Goal: Obtain resource: Obtain resource

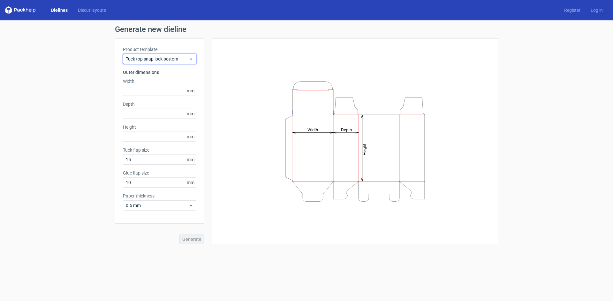
click at [149, 60] on span "Tuck top snap lock bottom" at bounding box center [157, 59] width 63 height 6
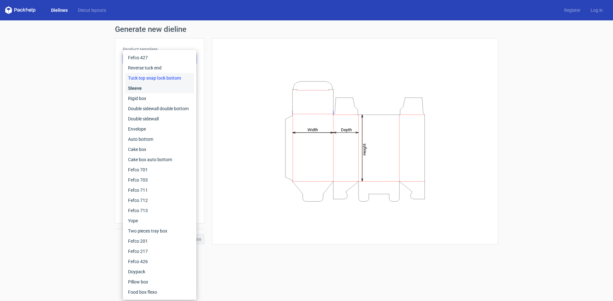
click at [149, 85] on div "Sleeve" at bounding box center [159, 88] width 68 height 10
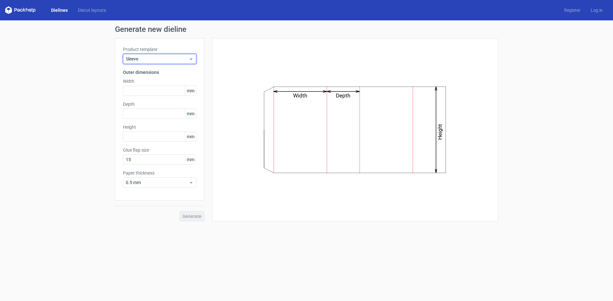
click at [150, 58] on span "Sleeve" at bounding box center [157, 59] width 63 height 6
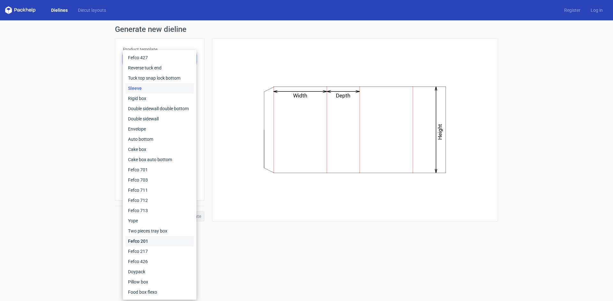
click at [150, 244] on div "Fefco 201" at bounding box center [159, 241] width 68 height 10
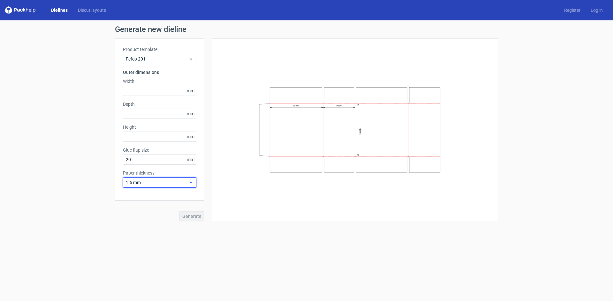
click at [158, 182] on span "1.5 mm" at bounding box center [157, 183] width 63 height 6
click at [144, 198] on div "0.4 mm" at bounding box center [159, 197] width 68 height 10
click at [144, 92] on input "text" at bounding box center [159, 91] width 73 height 10
click at [133, 115] on div "Depth mm" at bounding box center [159, 110] width 73 height 18
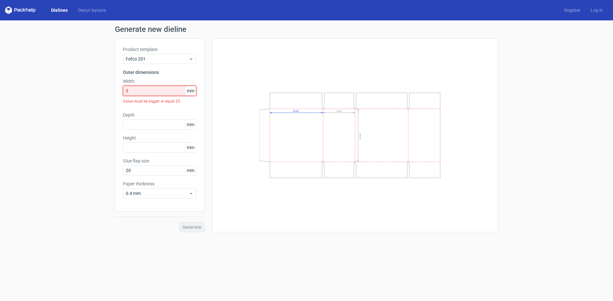
click at [133, 90] on input "8" at bounding box center [159, 91] width 73 height 10
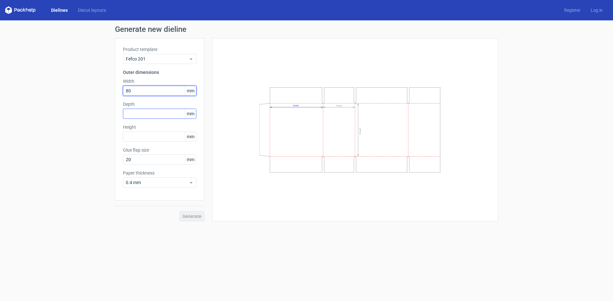
type input "80"
click at [133, 115] on input "text" at bounding box center [159, 114] width 73 height 10
type input "32"
click at [131, 136] on input "text" at bounding box center [159, 137] width 73 height 10
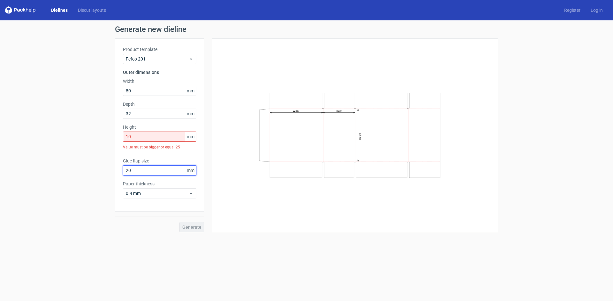
click at [143, 161] on div "Glue flap size 20 mm" at bounding box center [159, 167] width 73 height 18
click at [137, 134] on input "10" at bounding box center [159, 137] width 73 height 10
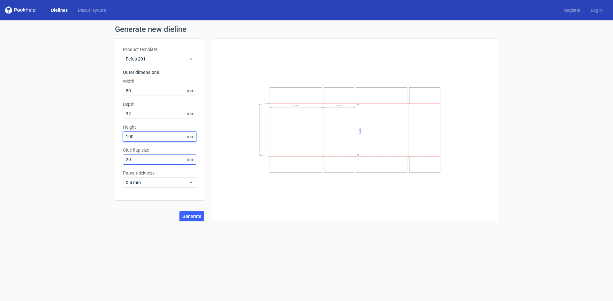
type input "100"
click at [134, 162] on input "20" at bounding box center [159, 160] width 73 height 10
drag, startPoint x: 134, startPoint y: 161, endPoint x: 109, endPoint y: 160, distance: 25.5
click at [109, 160] on div "Generate new dieline Product template Fefco 201 Outer dimensions Width 80 mm De…" at bounding box center [306, 123] width 613 height 206
type input "15"
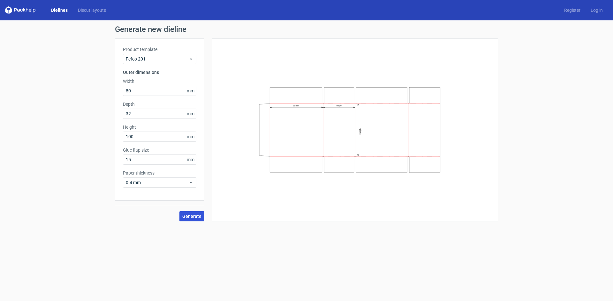
click at [191, 214] on span "Generate" at bounding box center [191, 216] width 19 height 4
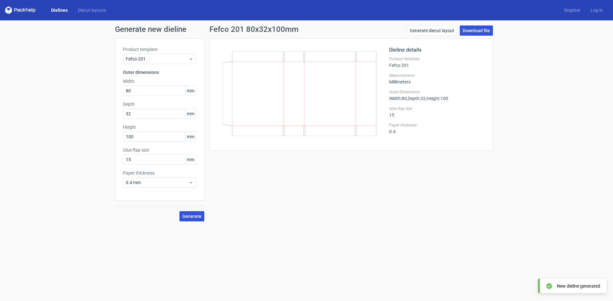
click at [472, 31] on link "Download file" at bounding box center [475, 31] width 33 height 10
click at [91, 10] on link "Diecut layouts" at bounding box center [92, 10] width 38 height 6
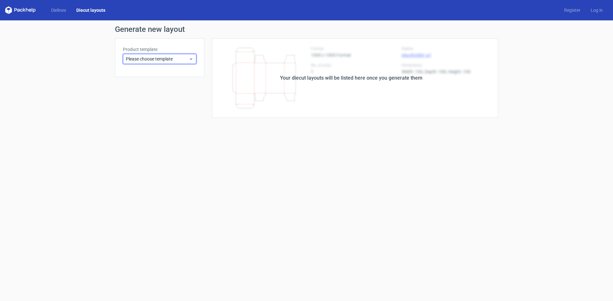
click at [168, 62] on span "Please choose template" at bounding box center [157, 59] width 63 height 6
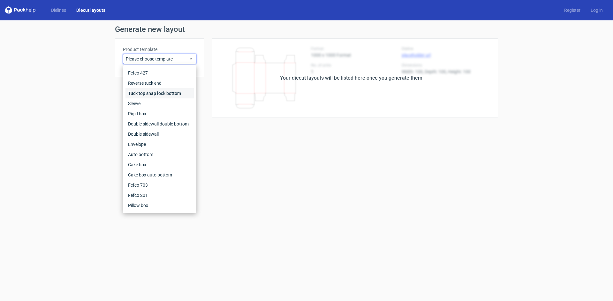
click at [157, 93] on div "Tuck top snap lock bottom" at bounding box center [159, 93] width 68 height 10
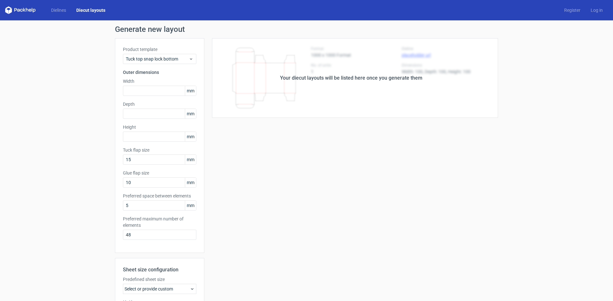
click at [298, 78] on div "Your diecut layouts will be listed here once you generate them" at bounding box center [351, 78] width 142 height 8
drag, startPoint x: 268, startPoint y: 75, endPoint x: 465, endPoint y: 87, distance: 198.2
click at [465, 87] on div "Your diecut layouts will be listed here once you generate them" at bounding box center [350, 78] width 293 height 80
click at [236, 133] on div "Your diecut layouts will be listed here once you generate them Height Depth Wid…" at bounding box center [350, 211] width 293 height 346
click at [63, 10] on link "Dielines" at bounding box center [58, 10] width 25 height 6
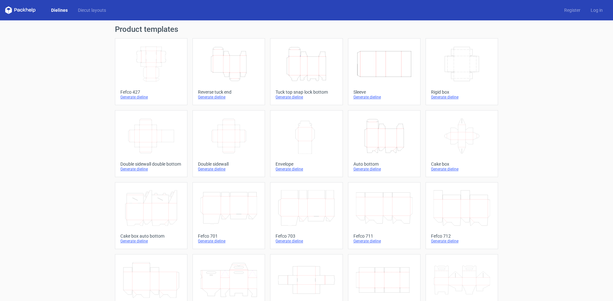
click at [131, 91] on div "Fefco 427" at bounding box center [151, 92] width 62 height 5
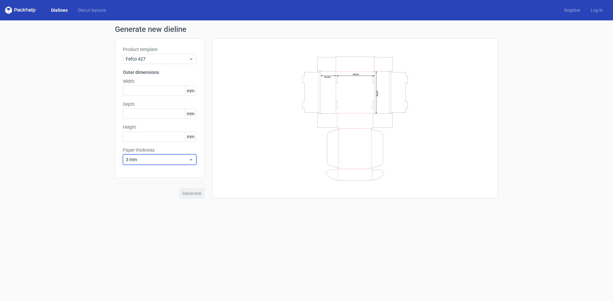
click at [164, 162] on span "3 mm" at bounding box center [157, 160] width 63 height 6
click at [137, 225] on div "4 mm" at bounding box center [159, 225] width 68 height 10
click at [138, 87] on input "text" at bounding box center [159, 91] width 73 height 10
click at [137, 114] on input "text" at bounding box center [159, 114] width 73 height 10
click at [136, 92] on input "40" at bounding box center [159, 91] width 73 height 10
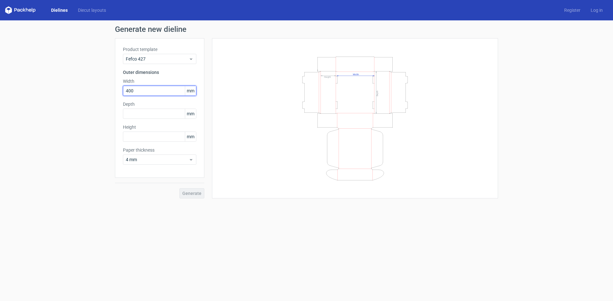
type input "400"
click at [135, 106] on label "Depth" at bounding box center [159, 104] width 73 height 6
click at [134, 115] on input "text" at bounding box center [159, 114] width 73 height 10
type input "3"
type input "27"
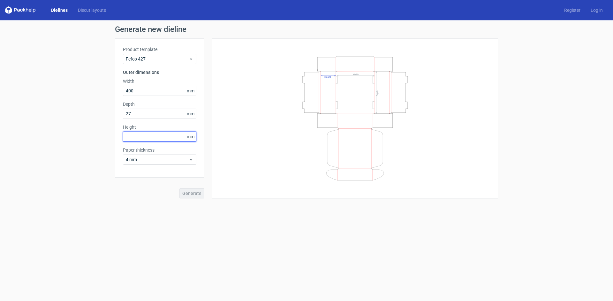
click at [137, 137] on input "text" at bounding box center [159, 137] width 73 height 10
type input "120"
click at [190, 193] on span "Generate" at bounding box center [191, 193] width 19 height 4
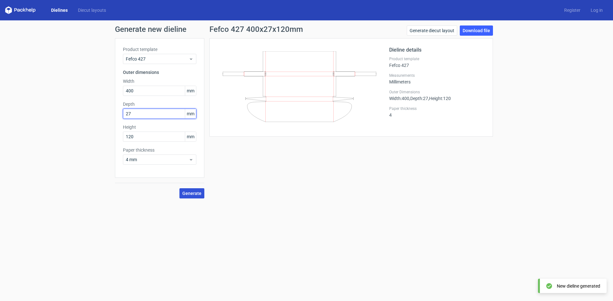
click at [138, 116] on input "27" at bounding box center [159, 114] width 73 height 10
type input "270"
click at [193, 190] on button "Generate" at bounding box center [191, 194] width 25 height 10
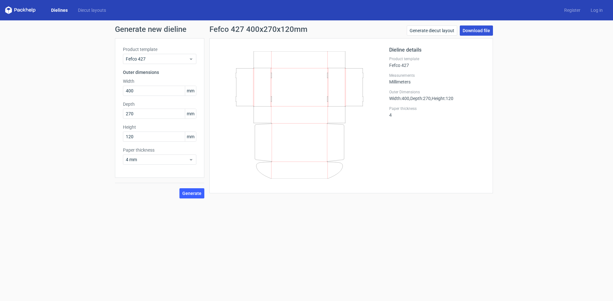
click at [475, 30] on link "Download file" at bounding box center [475, 31] width 33 height 10
drag, startPoint x: 30, startPoint y: 8, endPoint x: 514, endPoint y: 4, distance: 484.0
click at [400, 187] on div "Dieline details Product template Fefco 427 Measurements Millimeters Outer Dimen…" at bounding box center [350, 115] width 283 height 155
click at [32, 9] on icon at bounding box center [20, 10] width 31 height 8
click at [64, 10] on link "Dielines" at bounding box center [59, 10] width 27 height 6
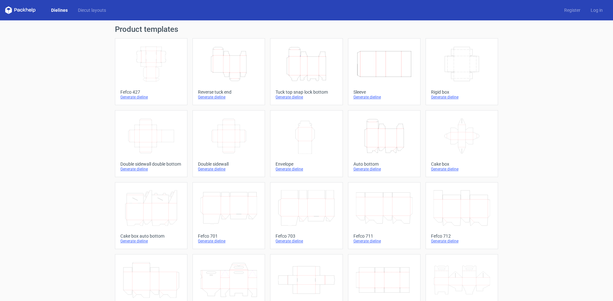
click at [294, 67] on icon "Height Depth Width" at bounding box center [306, 64] width 56 height 36
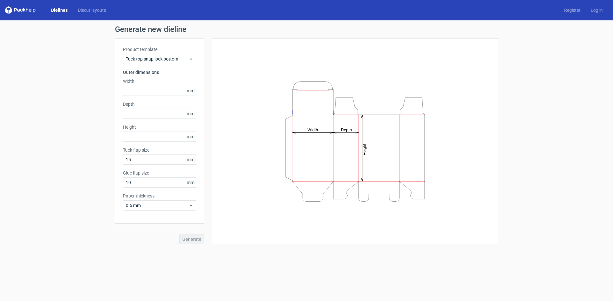
click at [311, 130] on tspan "Width" at bounding box center [312, 129] width 11 height 5
click at [141, 184] on input "10" at bounding box center [159, 183] width 73 height 10
click at [167, 57] on span "Tuck top snap lock bottom" at bounding box center [157, 59] width 63 height 6
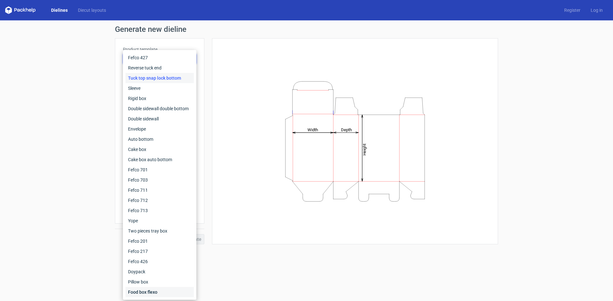
click at [152, 291] on div "Food box flexo" at bounding box center [159, 292] width 68 height 10
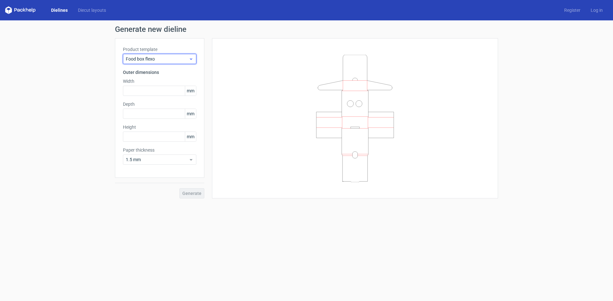
click at [142, 63] on div "Food box flexo" at bounding box center [159, 59] width 73 height 10
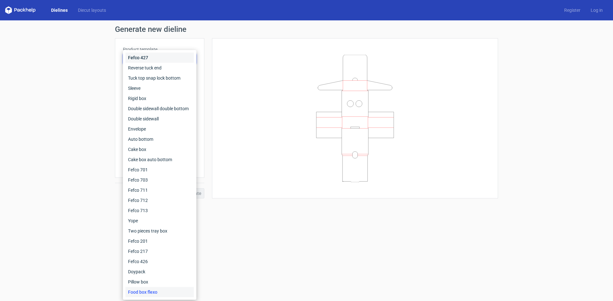
click at [144, 54] on div "Fefco 427" at bounding box center [159, 58] width 68 height 10
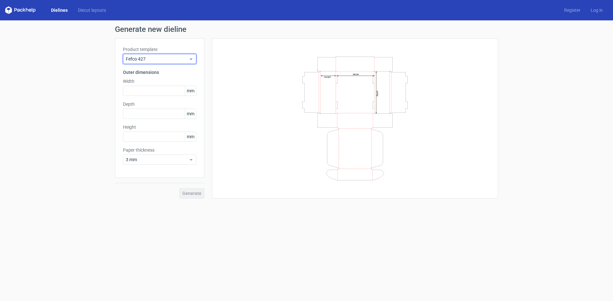
click at [151, 56] on span "Fefco 427" at bounding box center [157, 59] width 63 height 6
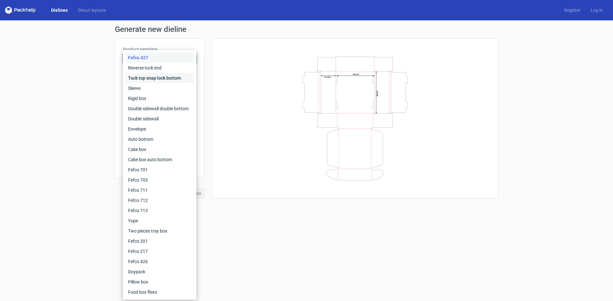
click at [147, 77] on div "Tuck top snap lock bottom" at bounding box center [159, 78] width 68 height 10
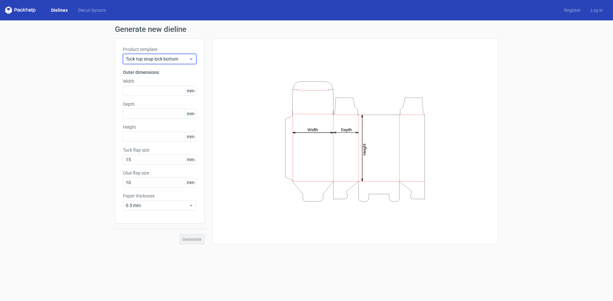
click at [150, 63] on div "Tuck top snap lock bottom" at bounding box center [159, 59] width 73 height 10
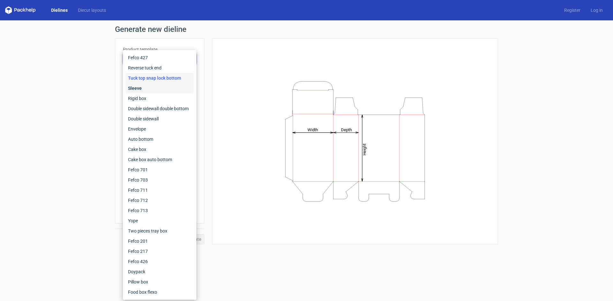
click at [144, 91] on div "Sleeve" at bounding box center [159, 88] width 68 height 10
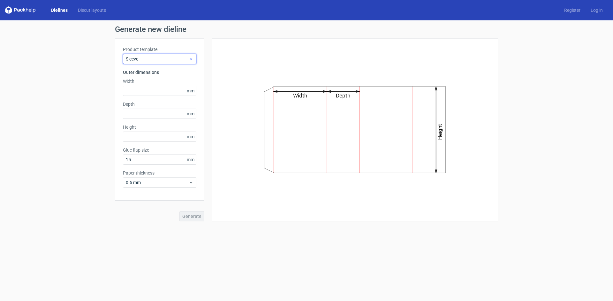
click at [152, 58] on span "Sleeve" at bounding box center [157, 59] width 63 height 6
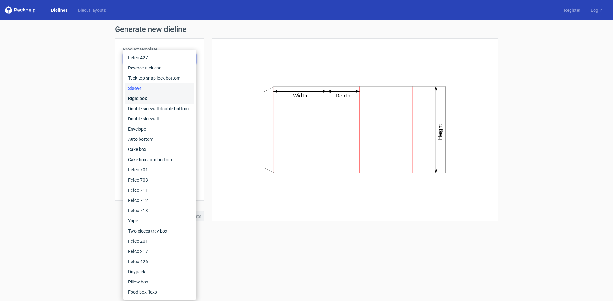
click at [140, 97] on div "Rigid box" at bounding box center [159, 98] width 68 height 10
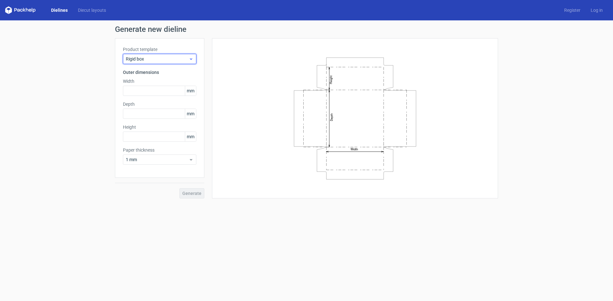
click at [148, 63] on div "Rigid box" at bounding box center [159, 59] width 73 height 10
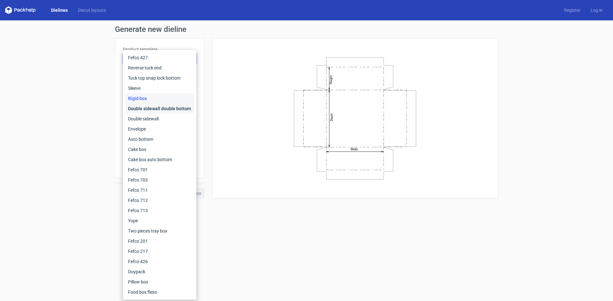
click at [150, 108] on div "Double sidewall double bottom" at bounding box center [159, 109] width 68 height 10
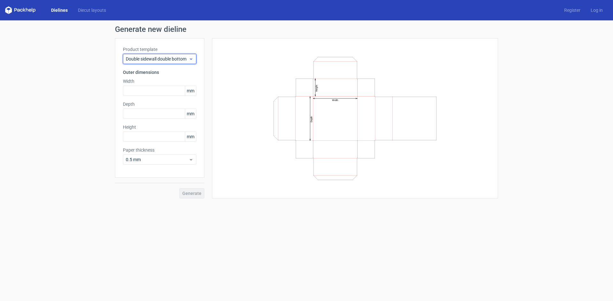
click at [160, 61] on span "Double sidewall double bottom" at bounding box center [157, 59] width 63 height 6
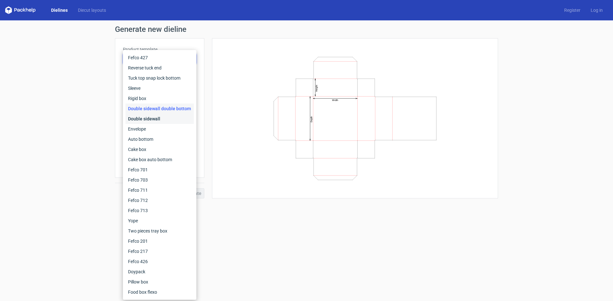
click at [154, 118] on div "Double sidewall" at bounding box center [159, 119] width 68 height 10
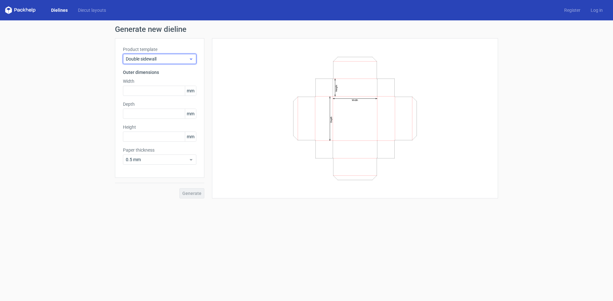
click at [160, 57] on span "Double sidewall" at bounding box center [157, 59] width 63 height 6
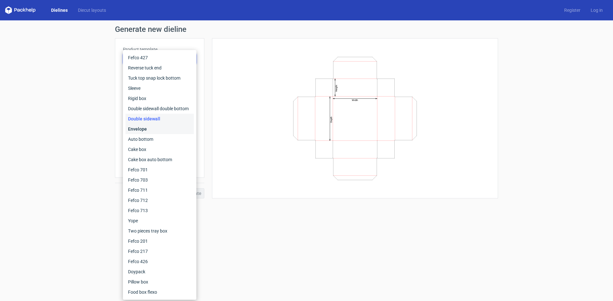
click at [142, 131] on div "Envelope" at bounding box center [159, 129] width 68 height 10
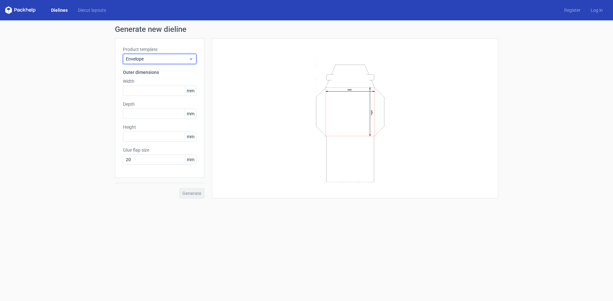
click at [154, 61] on span "Envelope" at bounding box center [157, 59] width 63 height 6
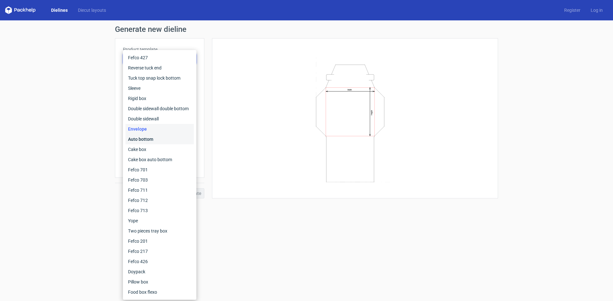
click at [149, 141] on div "Auto bottom" at bounding box center [159, 139] width 68 height 10
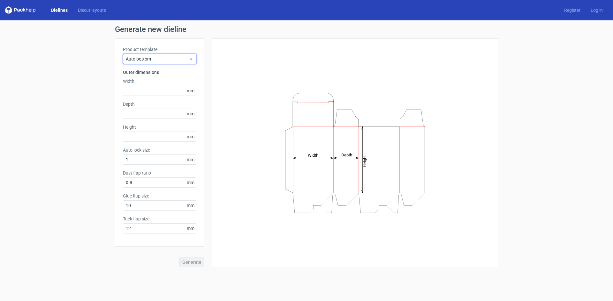
click at [150, 60] on span "Auto bottom" at bounding box center [157, 59] width 63 height 6
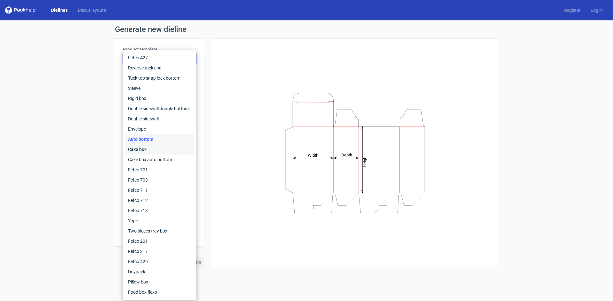
click at [145, 149] on div "Cake box" at bounding box center [159, 150] width 68 height 10
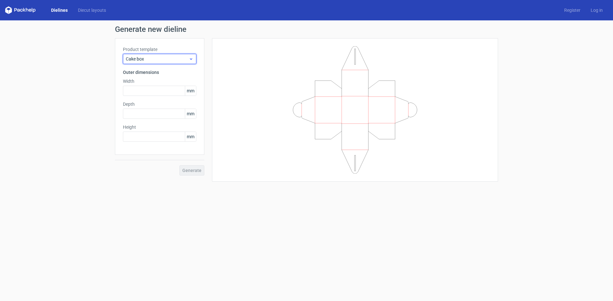
click at [162, 61] on span "Cake box" at bounding box center [157, 59] width 63 height 6
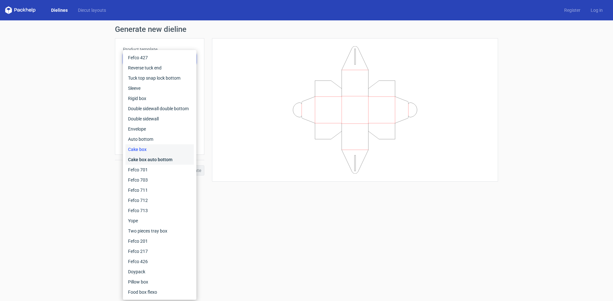
click at [144, 159] on div "Cake box auto bottom" at bounding box center [159, 160] width 68 height 10
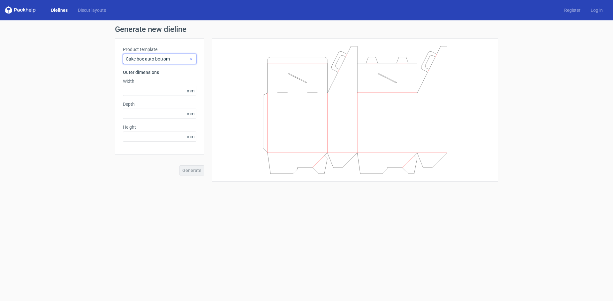
click at [167, 59] on span "Cake box auto bottom" at bounding box center [157, 59] width 63 height 6
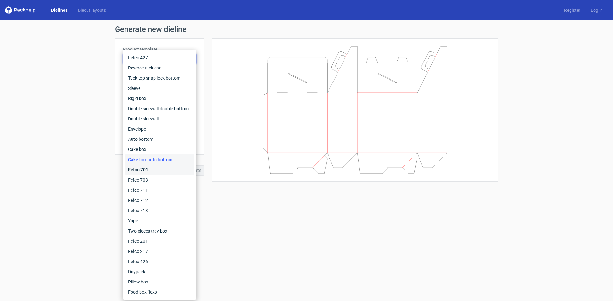
click at [141, 170] on div "Fefco 701" at bounding box center [159, 170] width 68 height 10
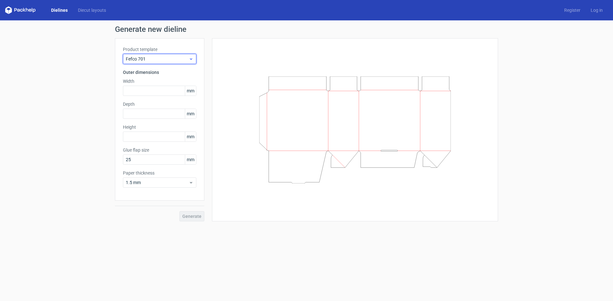
click at [155, 63] on div "Fefco 701" at bounding box center [159, 59] width 73 height 10
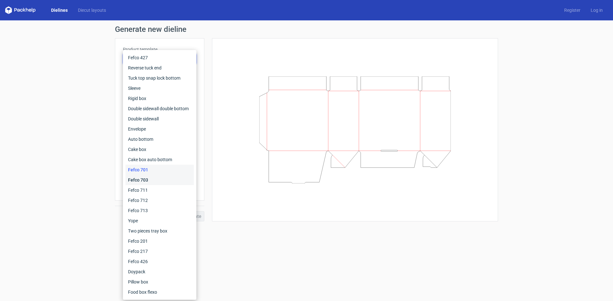
click at [143, 180] on div "Fefco 703" at bounding box center [159, 180] width 68 height 10
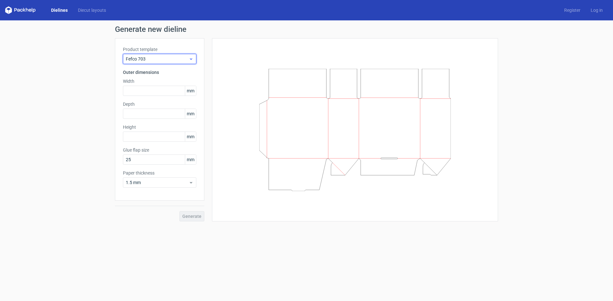
click at [150, 60] on span "Fefco 703" at bounding box center [157, 59] width 63 height 6
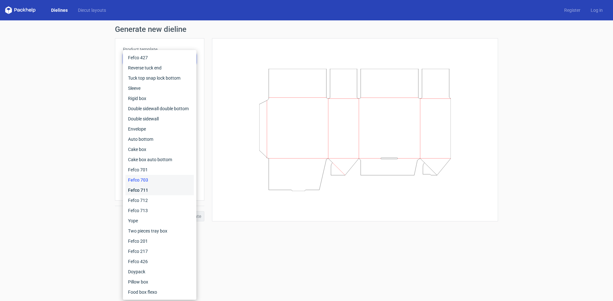
click at [145, 188] on div "Fefco 711" at bounding box center [159, 190] width 68 height 10
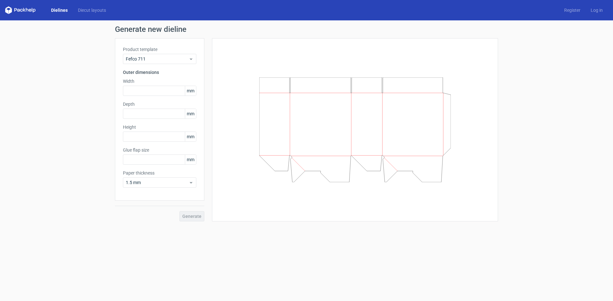
type input "25"
click at [147, 58] on span "Fefco 711" at bounding box center [157, 59] width 63 height 6
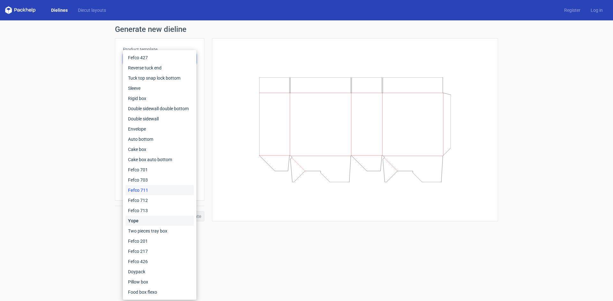
click at [143, 219] on div "Yope" at bounding box center [159, 221] width 68 height 10
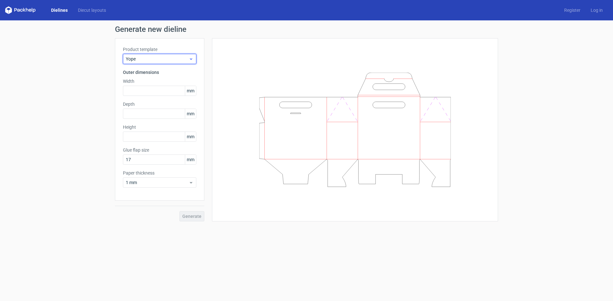
click at [154, 60] on span "Yope" at bounding box center [157, 59] width 63 height 6
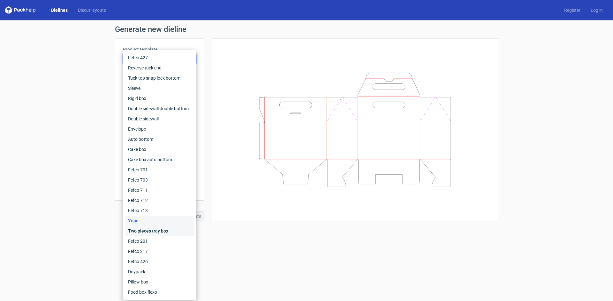
click at [155, 232] on div "Two pieces tray box" at bounding box center [159, 231] width 68 height 10
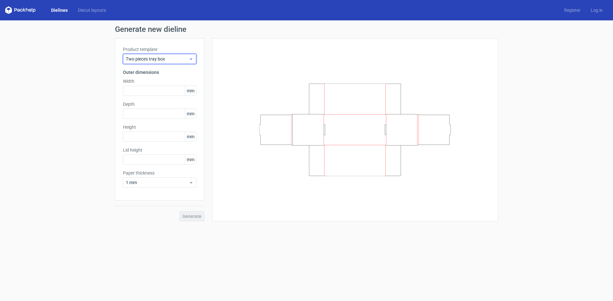
click at [160, 57] on span "Two pieces tray box" at bounding box center [157, 59] width 63 height 6
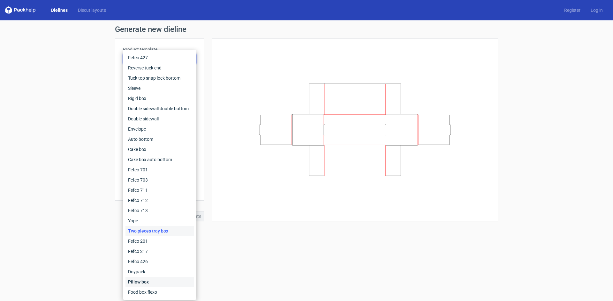
click at [145, 278] on div "Pillow box" at bounding box center [159, 282] width 68 height 10
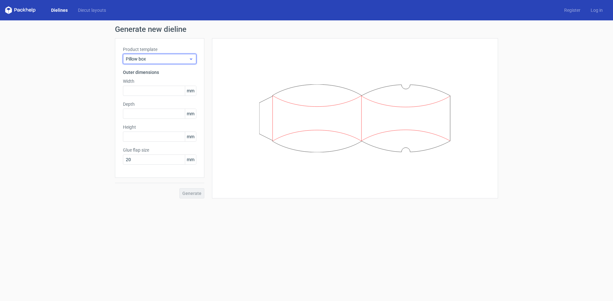
click at [168, 55] on div "Pillow box" at bounding box center [159, 59] width 73 height 10
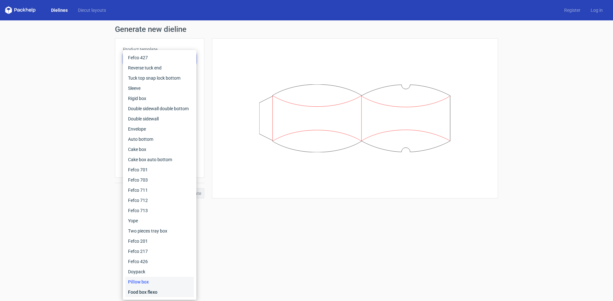
click at [143, 293] on div "Food box flexo" at bounding box center [159, 292] width 68 height 10
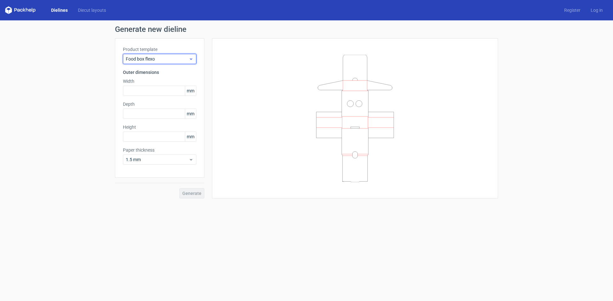
click at [162, 55] on div "Food box flexo" at bounding box center [159, 59] width 73 height 10
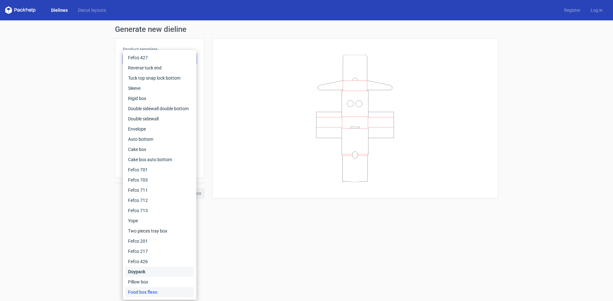
click at [140, 270] on div "Doypack" at bounding box center [159, 272] width 68 height 10
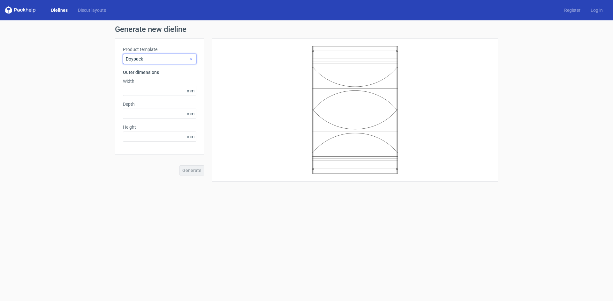
click at [160, 59] on span "Doypack" at bounding box center [157, 59] width 63 height 6
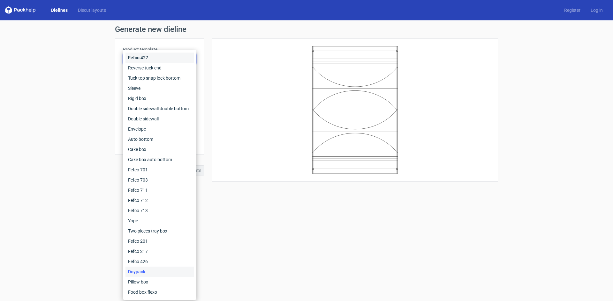
click at [143, 58] on div "Fefco 427" at bounding box center [159, 58] width 68 height 10
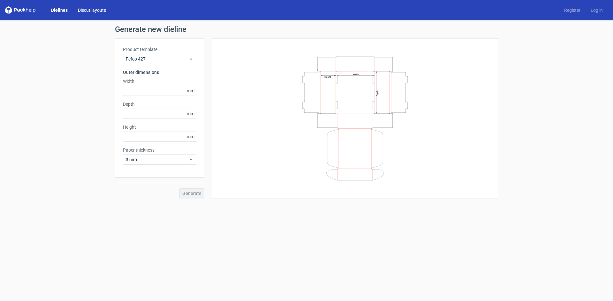
click at [91, 10] on link "Diecut layouts" at bounding box center [92, 10] width 38 height 6
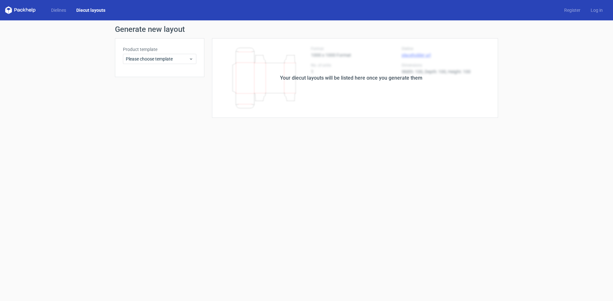
click at [315, 82] on div "Your diecut layouts will be listed here once you generate them" at bounding box center [350, 78] width 293 height 80
click at [163, 58] on span "Please choose template" at bounding box center [157, 59] width 63 height 6
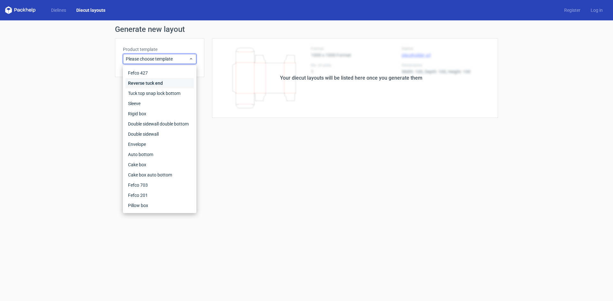
click at [151, 82] on div "Reverse tuck end" at bounding box center [159, 83] width 68 height 10
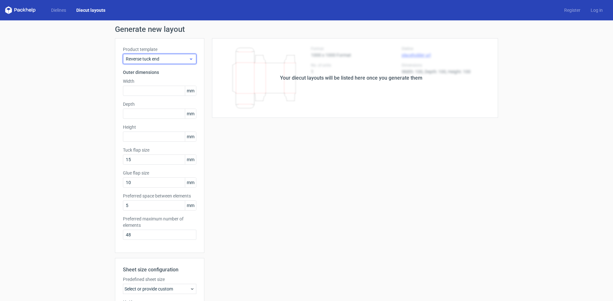
click at [149, 60] on span "Reverse tuck end" at bounding box center [157, 59] width 63 height 6
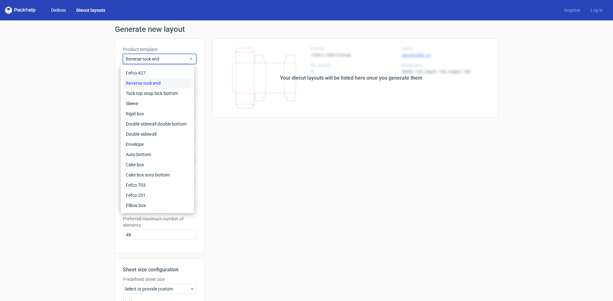
click at [66, 10] on link "Dielines" at bounding box center [58, 10] width 25 height 6
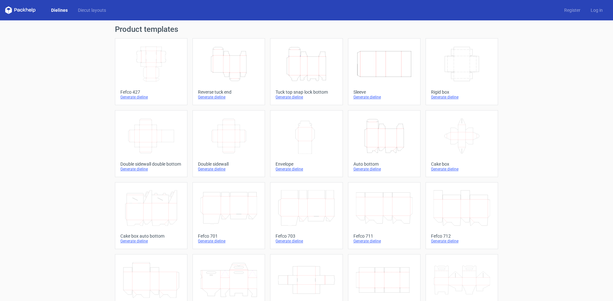
click at [211, 90] on div "Reverse tuck end" at bounding box center [229, 92] width 62 height 5
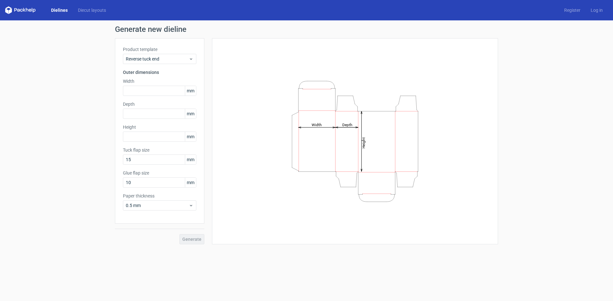
click at [349, 93] on icon "Height Depth Width" at bounding box center [354, 142] width 191 height 128
click at [157, 92] on input "text" at bounding box center [159, 91] width 73 height 10
click at [161, 57] on span "Reverse tuck end" at bounding box center [157, 59] width 63 height 6
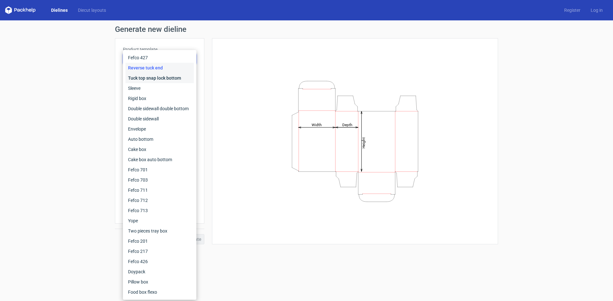
click at [160, 81] on div "Tuck top snap lock bottom" at bounding box center [159, 78] width 68 height 10
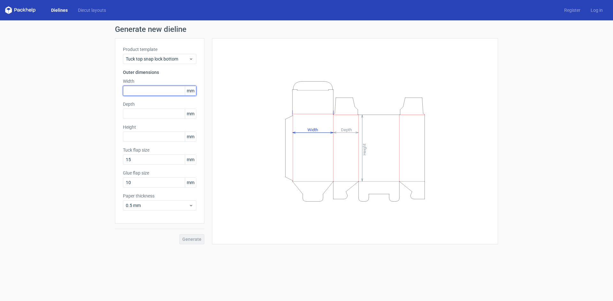
click at [161, 88] on input "text" at bounding box center [159, 91] width 73 height 10
type input "70"
click at [156, 115] on input "text" at bounding box center [159, 114] width 73 height 10
type input "60"
click at [153, 135] on input "text" at bounding box center [159, 137] width 73 height 10
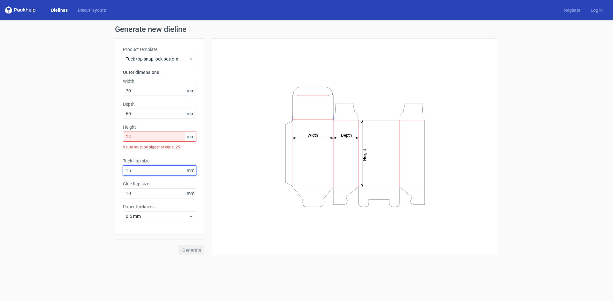
click at [142, 165] on div "Tuck flap size 15 mm" at bounding box center [159, 167] width 73 height 18
click at [140, 138] on input "12" at bounding box center [159, 137] width 73 height 10
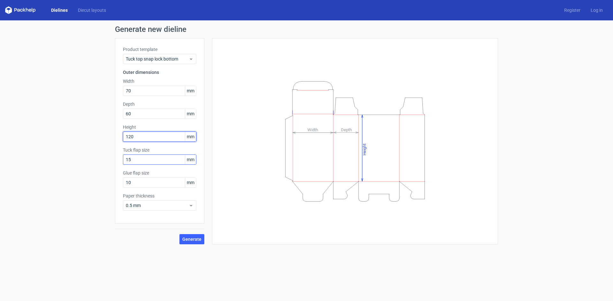
type input "120"
click at [139, 160] on input "15" at bounding box center [159, 160] width 73 height 10
drag, startPoint x: 139, startPoint y: 160, endPoint x: 120, endPoint y: 163, distance: 19.3
click at [120, 163] on div "Product template Tuck top snap lock bottom Outer dimensions Width 70 mm Depth 6…" at bounding box center [159, 131] width 89 height 186
type input "10"
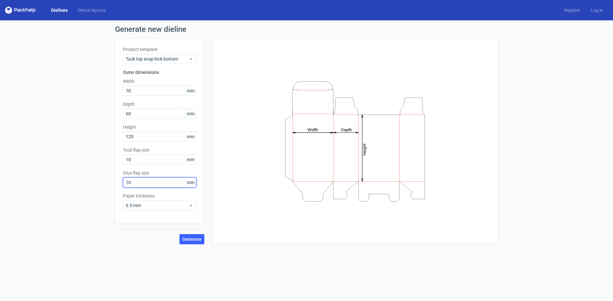
click at [145, 184] on input "10" at bounding box center [159, 183] width 73 height 10
drag, startPoint x: 144, startPoint y: 184, endPoint x: 136, endPoint y: 184, distance: 8.0
click at [137, 184] on input "10" at bounding box center [159, 183] width 73 height 10
click at [149, 208] on span "0.5 mm" at bounding box center [157, 206] width 63 height 6
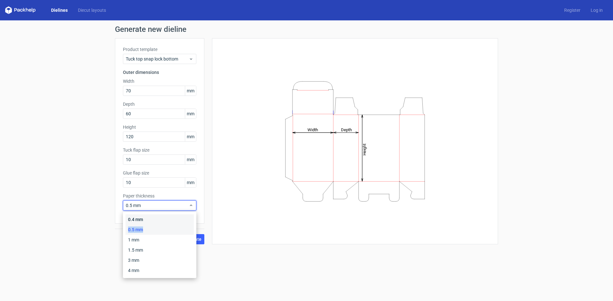
drag, startPoint x: 145, startPoint y: 220, endPoint x: 141, endPoint y: 228, distance: 8.8
click at [142, 228] on div "0.4 mm 0.5 mm 1 mm 1.5 mm 3 mm 4 mm" at bounding box center [159, 245] width 68 height 61
click at [138, 230] on div "0.5 mm" at bounding box center [159, 230] width 68 height 10
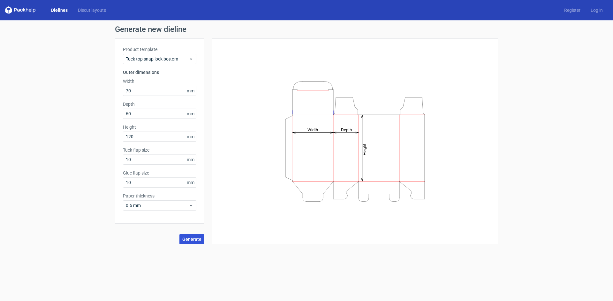
click at [187, 239] on span "Generate" at bounding box center [191, 239] width 19 height 4
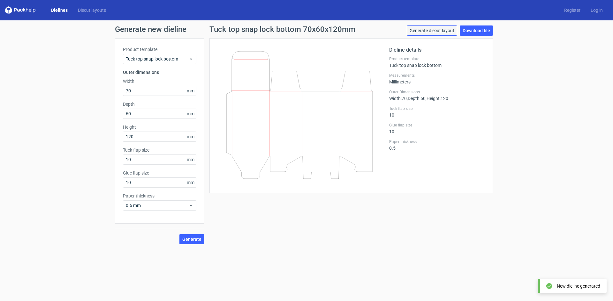
click at [439, 30] on link "Generate diecut layout" at bounding box center [431, 31] width 50 height 10
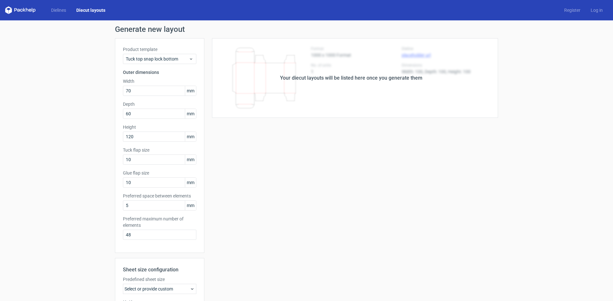
scroll to position [88, 0]
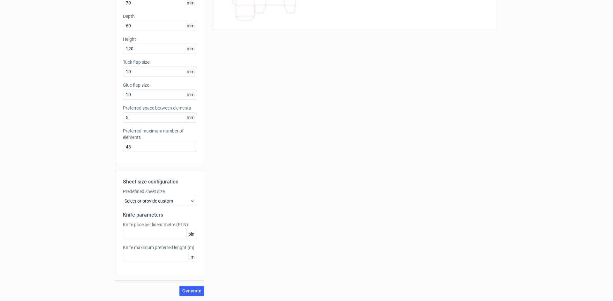
click at [161, 200] on div "Select or provide custom" at bounding box center [159, 201] width 73 height 10
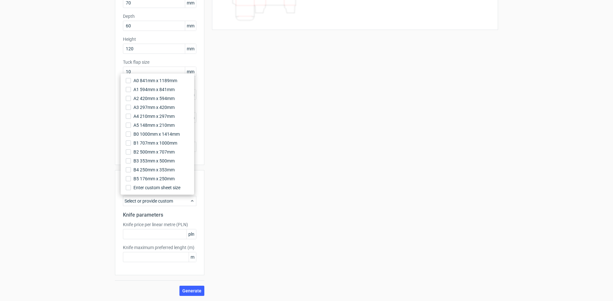
click at [264, 183] on div "Your diecut layouts will be listed here once you generate them Height Depth Wid…" at bounding box center [350, 123] width 293 height 346
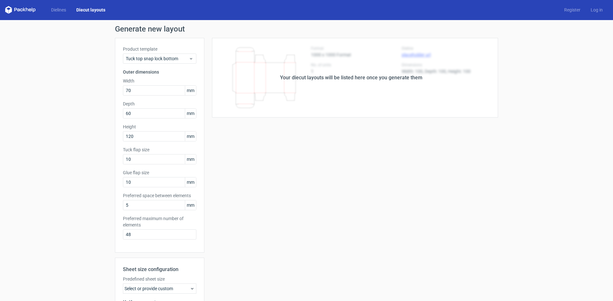
scroll to position [0, 0]
click at [57, 11] on link "Dielines" at bounding box center [58, 10] width 25 height 6
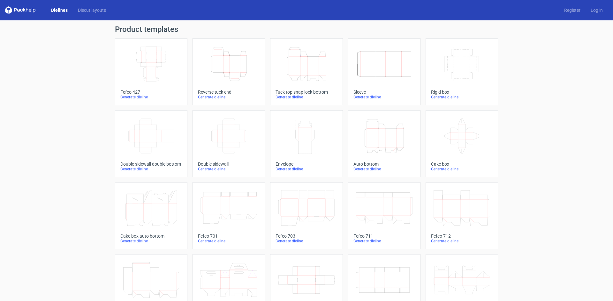
click at [300, 79] on icon "Height Depth Width" at bounding box center [306, 64] width 56 height 36
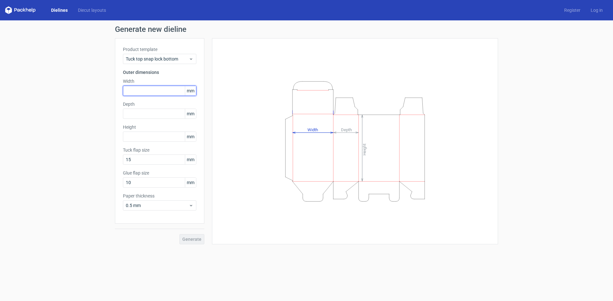
click at [145, 95] on input "text" at bounding box center [159, 91] width 73 height 10
type input "70"
click at [133, 116] on input "text" at bounding box center [159, 114] width 73 height 10
type input "60"
click at [131, 135] on input "text" at bounding box center [159, 137] width 73 height 10
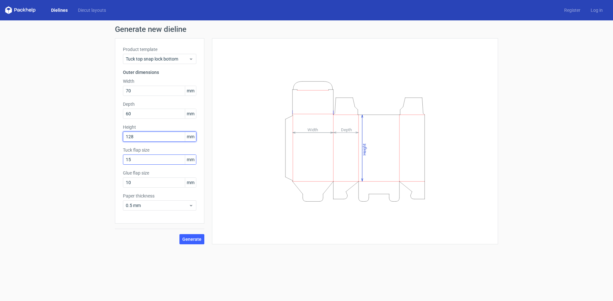
type input "128"
click at [133, 159] on input "15" at bounding box center [159, 160] width 73 height 10
click at [196, 240] on span "Generate" at bounding box center [191, 239] width 19 height 4
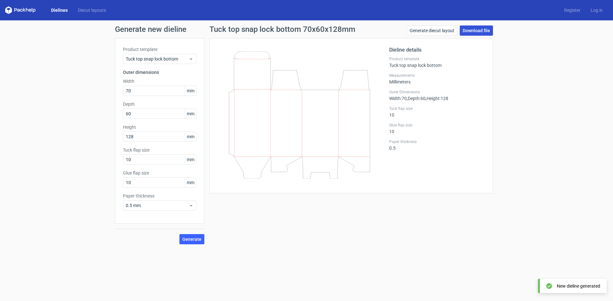
click at [471, 28] on link "Download file" at bounding box center [475, 31] width 33 height 10
click at [142, 161] on input "10" at bounding box center [159, 160] width 73 height 10
drag, startPoint x: 142, startPoint y: 160, endPoint x: 126, endPoint y: 160, distance: 16.6
click at [126, 160] on input "10" at bounding box center [159, 160] width 73 height 10
type input "1"
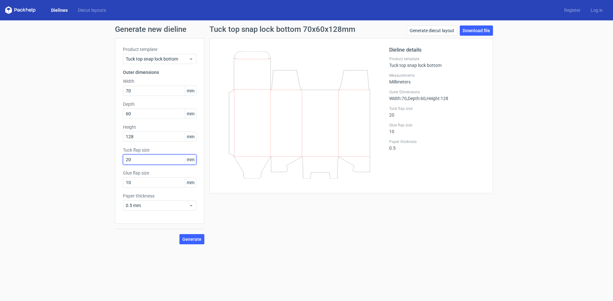
type input "20"
click at [179, 234] on button "Generate" at bounding box center [191, 239] width 25 height 10
click at [142, 161] on input "20" at bounding box center [159, 160] width 73 height 10
click at [140, 137] on input "128" at bounding box center [159, 137] width 73 height 10
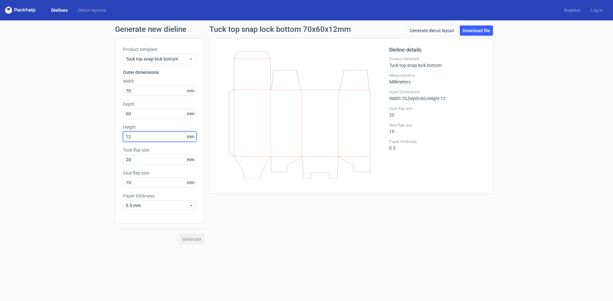
click at [140, 138] on input "12" at bounding box center [159, 137] width 73 height 10
type input "128"
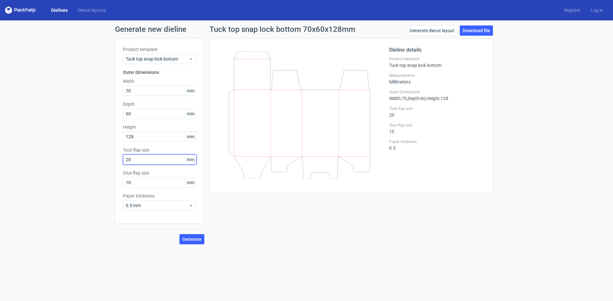
click at [143, 160] on input "20" at bounding box center [159, 160] width 73 height 10
drag, startPoint x: 143, startPoint y: 160, endPoint x: 112, endPoint y: 160, distance: 30.9
click at [112, 160] on div "Generate new dieline Product template Tuck top snap lock bottom Outer dimension…" at bounding box center [306, 134] width 613 height 229
type input "5"
click at [147, 187] on input "10" at bounding box center [159, 183] width 73 height 10
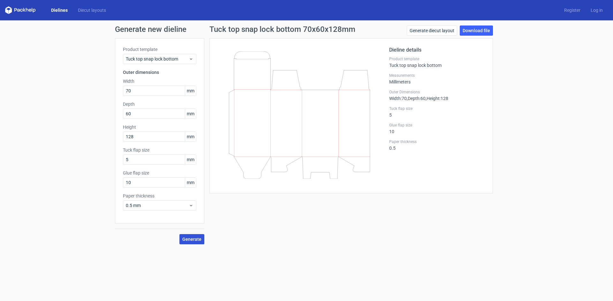
click at [203, 238] on button "Generate" at bounding box center [191, 239] width 25 height 10
click at [481, 30] on link "Download file" at bounding box center [475, 31] width 33 height 10
